Goal: Find contact information: Find contact information

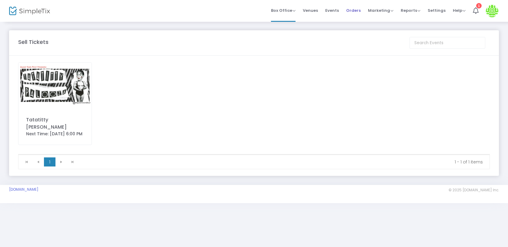
click at [355, 10] on span "Orders" at bounding box center [353, 10] width 15 height 15
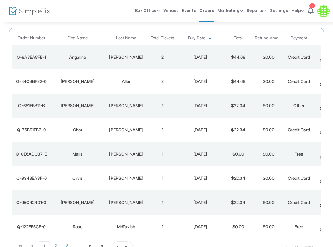
scroll to position [71, 0]
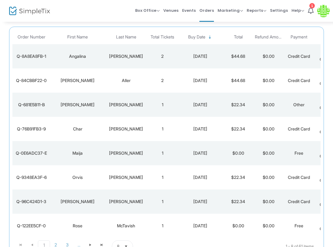
click at [79, 155] on div "Maija" at bounding box center [78, 153] width 52 height 6
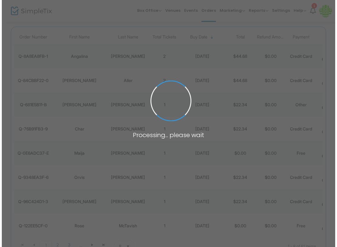
scroll to position [0, 0]
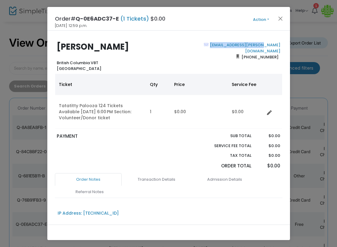
drag, startPoint x: 279, startPoint y: 45, endPoint x: 225, endPoint y: 43, distance: 54.0
click at [225, 43] on div "[EMAIL_ADDRESS][PERSON_NAME][DOMAIN_NAME] [PHONE_NUMBER]" at bounding box center [226, 57] width 115 height 30
copy link "[EMAIL_ADDRESS][PERSON_NAME][DOMAIN_NAME]"
click at [282, 18] on button "Close" at bounding box center [280, 19] width 8 height 8
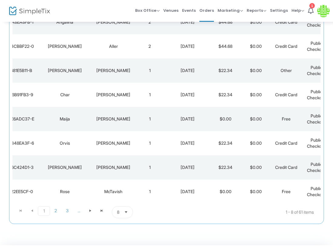
scroll to position [0, 13]
click at [92, 192] on td "McTavish" at bounding box center [113, 192] width 42 height 24
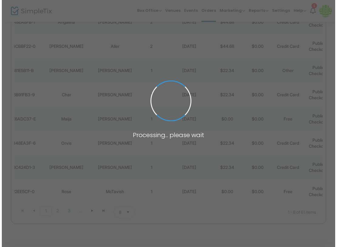
scroll to position [0, 0]
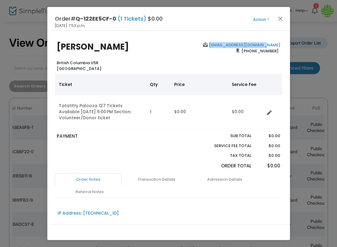
drag, startPoint x: 280, startPoint y: 44, endPoint x: 234, endPoint y: 42, distance: 46.1
click at [234, 42] on div "[PERSON_NAME] [GEOGRAPHIC_DATA] V5R Canada [EMAIL_ADDRESS][DOMAIN_NAME] [PHONE_…" at bounding box center [169, 57] width 234 height 30
copy b "[EMAIL_ADDRESS][DOMAIN_NAME]"
